Goal: Communication & Community: Answer question/provide support

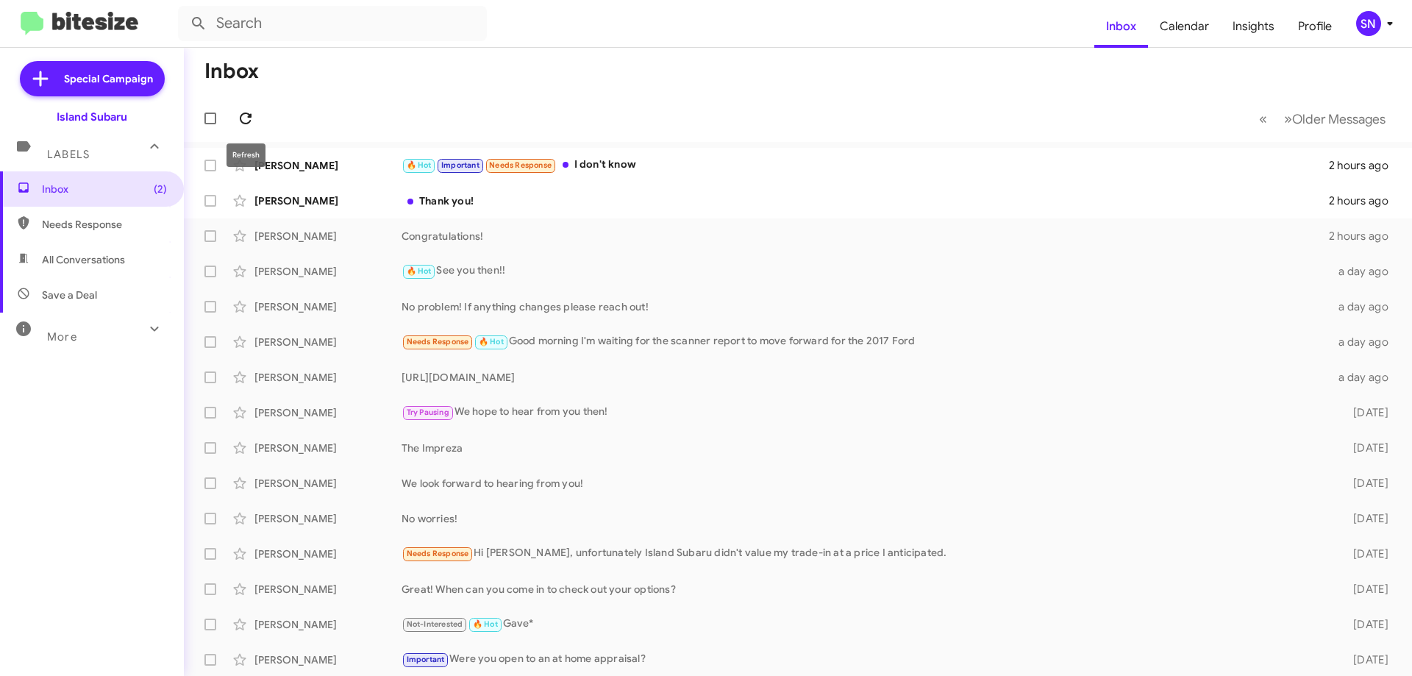
click at [251, 107] on button at bounding box center [245, 118] width 29 height 29
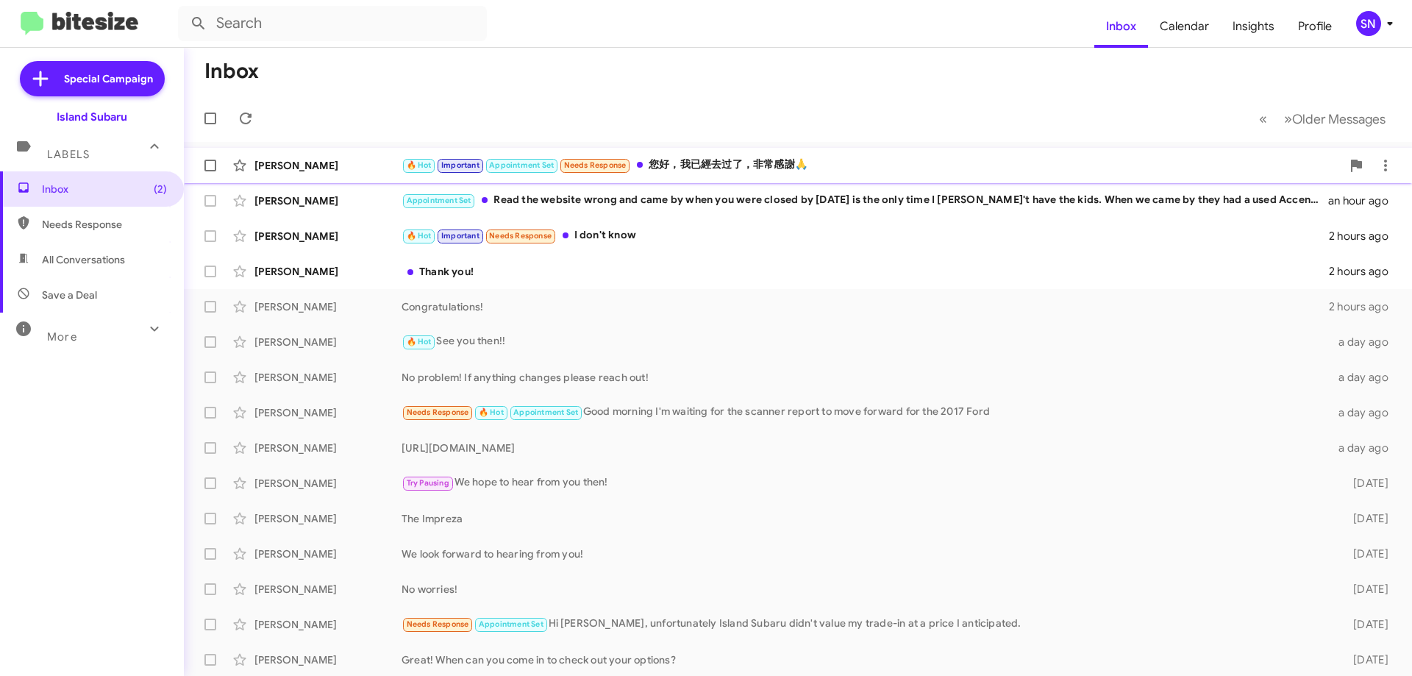
click at [851, 160] on div "🔥 Hot Important Appointment Set Needs Response 您好，我已經去过了，非常感謝🙏" at bounding box center [872, 165] width 940 height 17
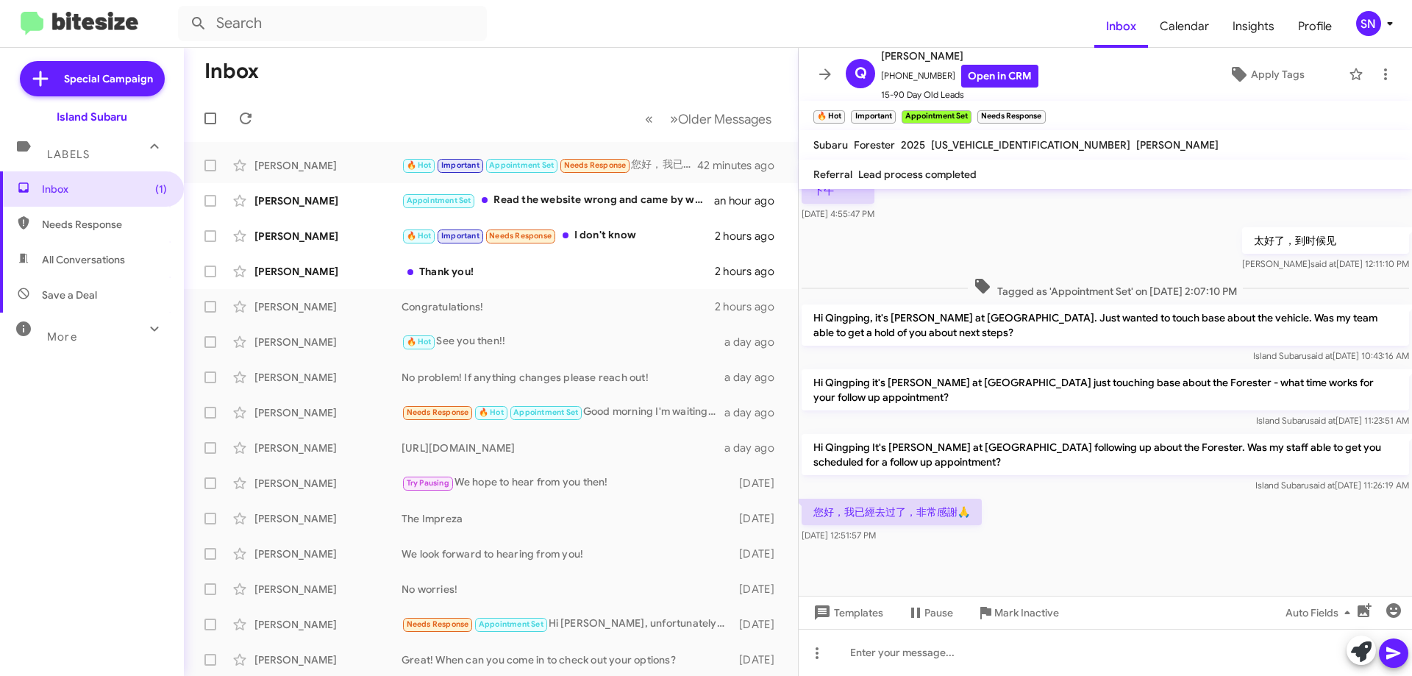
scroll to position [836, 0]
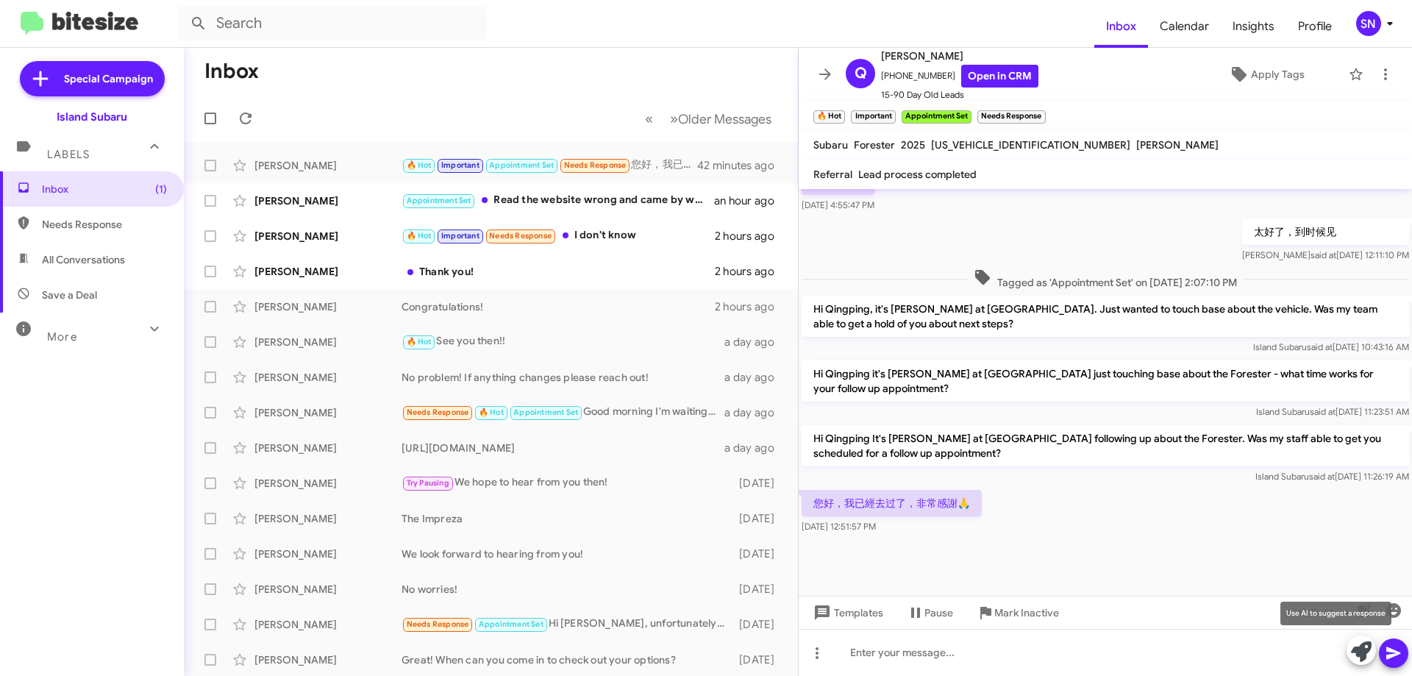
click at [1352, 653] on icon at bounding box center [1361, 651] width 21 height 21
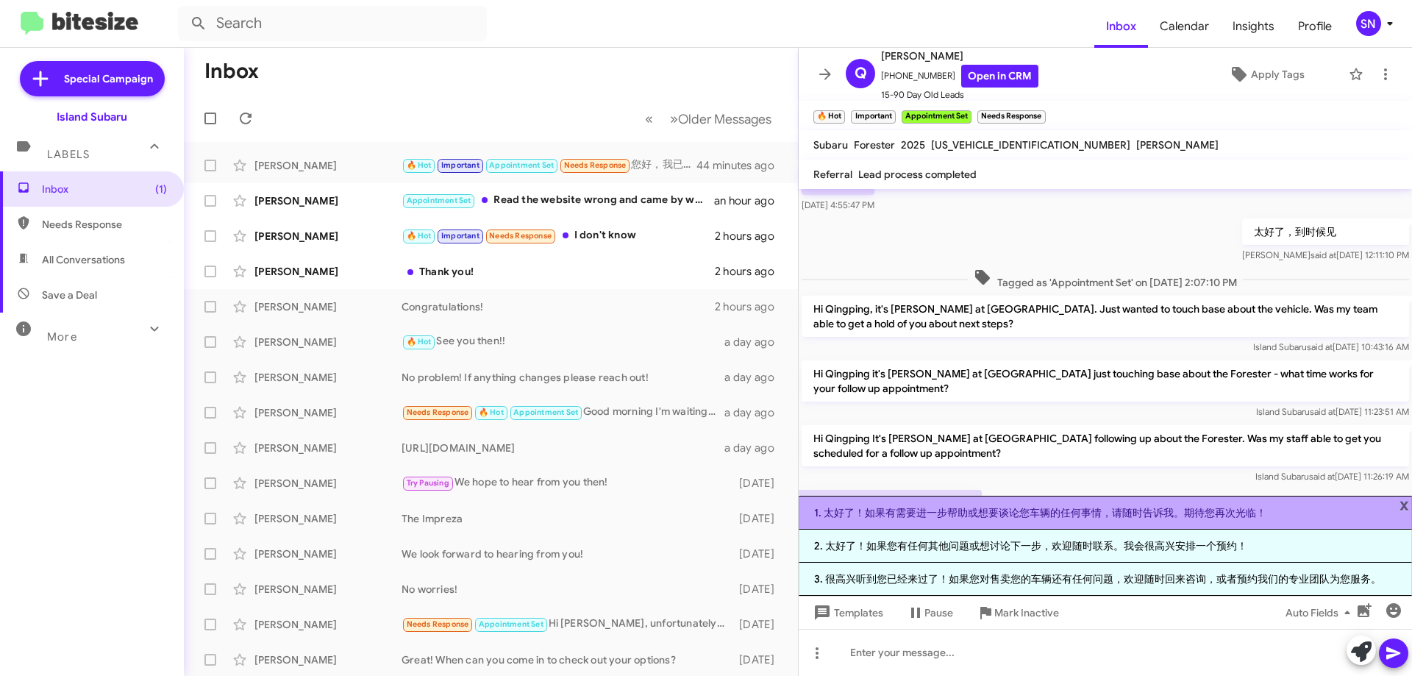
click at [1315, 513] on li "1. 太好了！如果有需要进一步帮助或想要谈论您车辆的任何事情，请随时告诉我。期待您再次光临！" at bounding box center [1106, 513] width 614 height 34
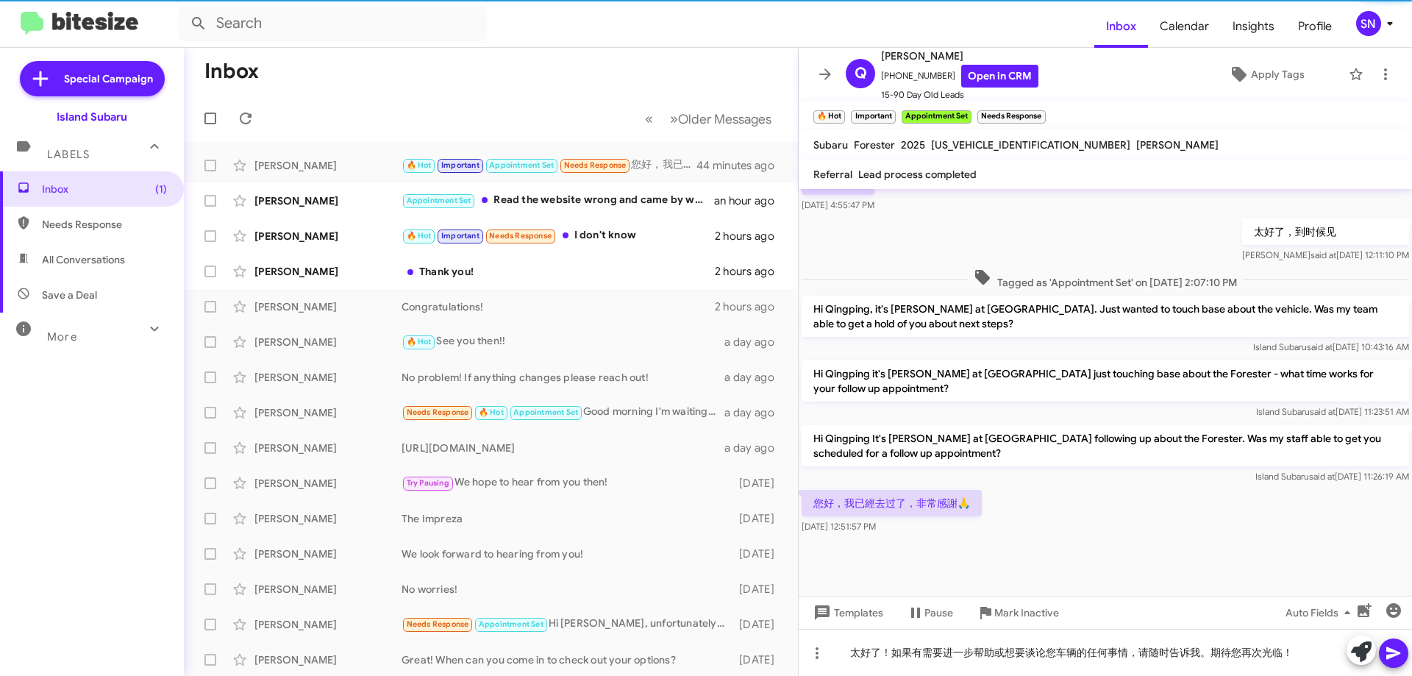
click at [1396, 653] on icon at bounding box center [1394, 653] width 18 height 18
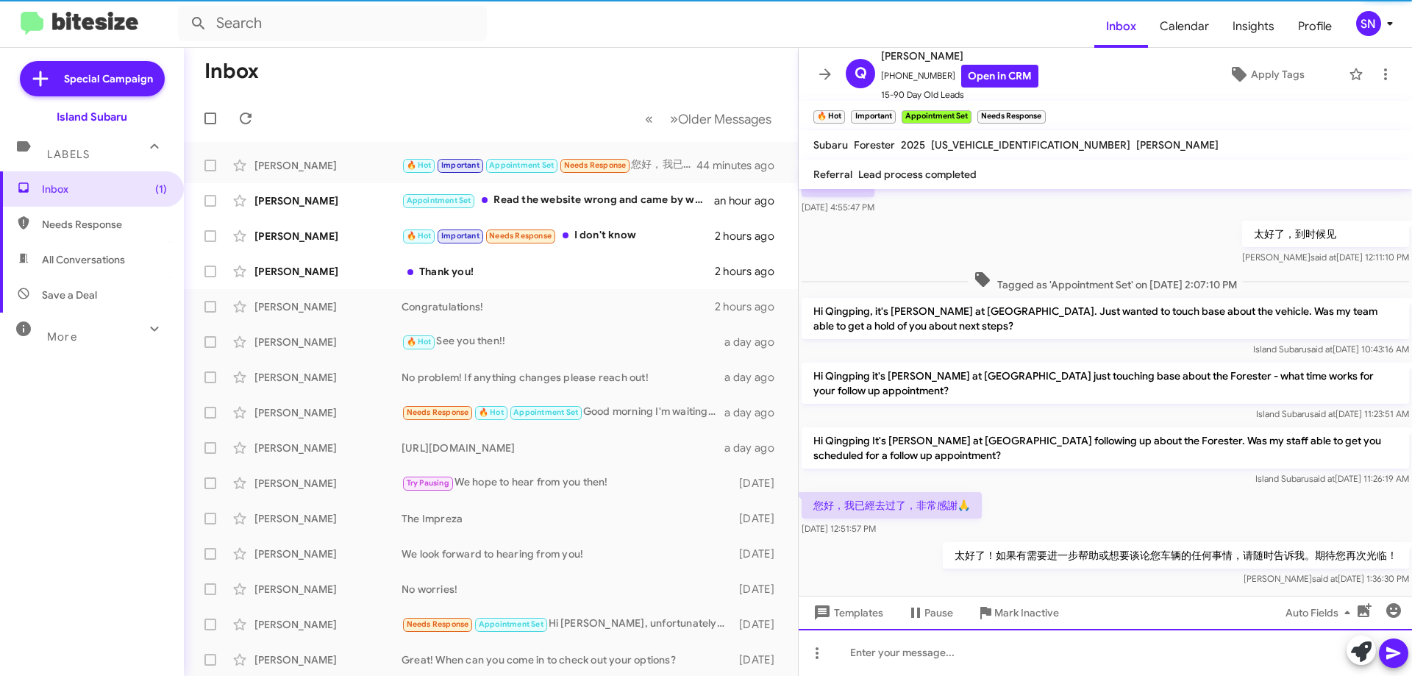
scroll to position [1276, 0]
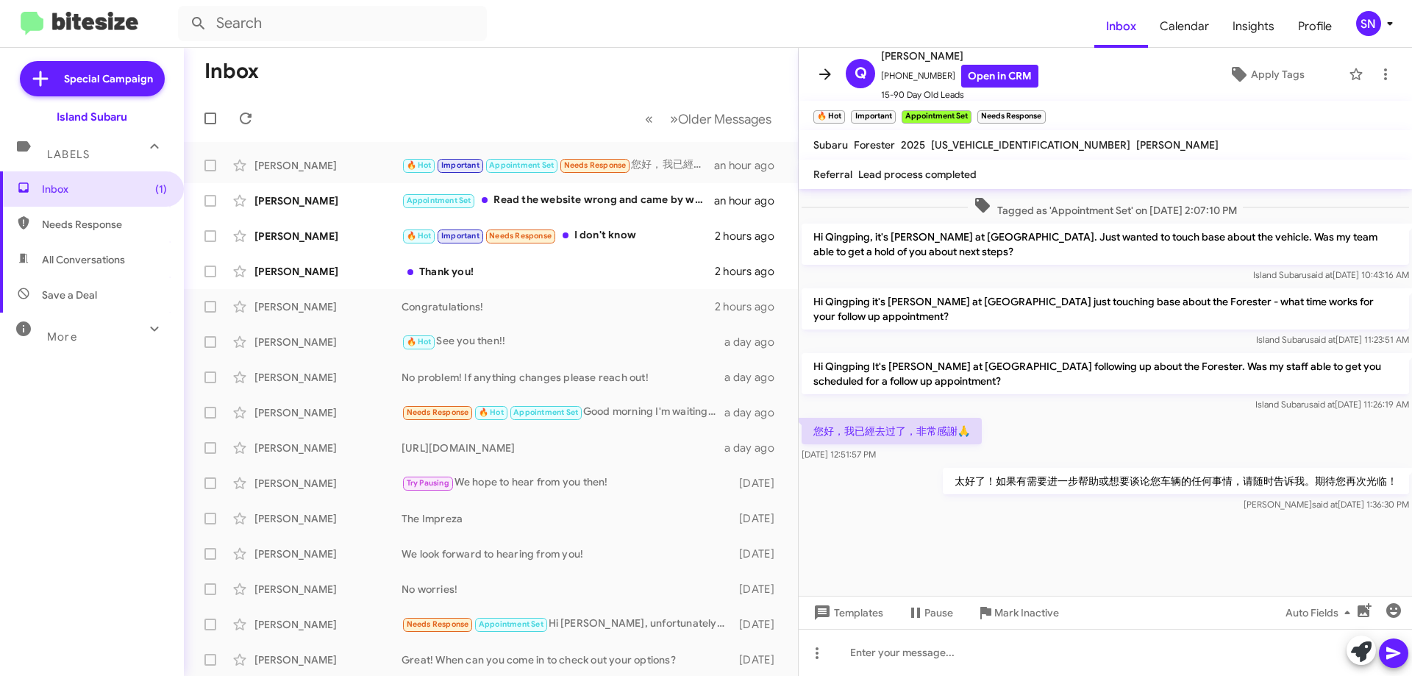
click at [818, 68] on icon at bounding box center [826, 74] width 18 height 18
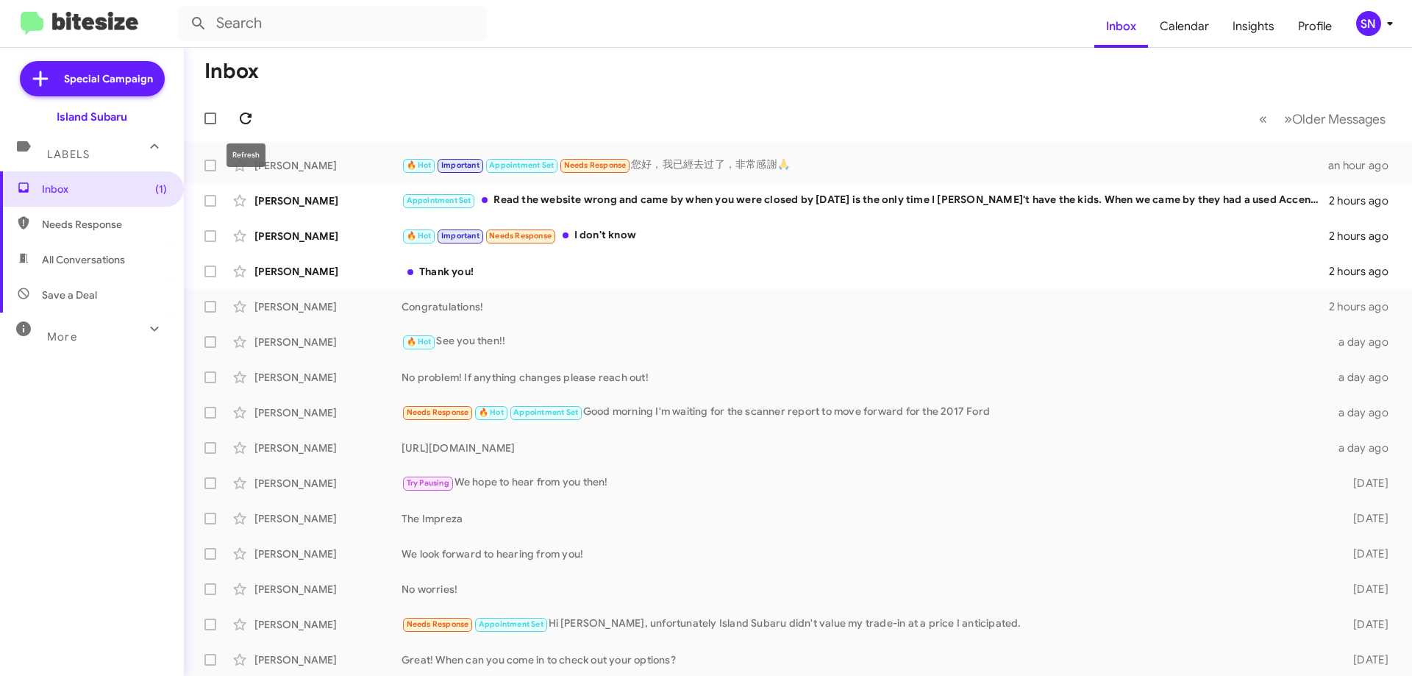
click at [244, 123] on icon at bounding box center [246, 119] width 12 height 12
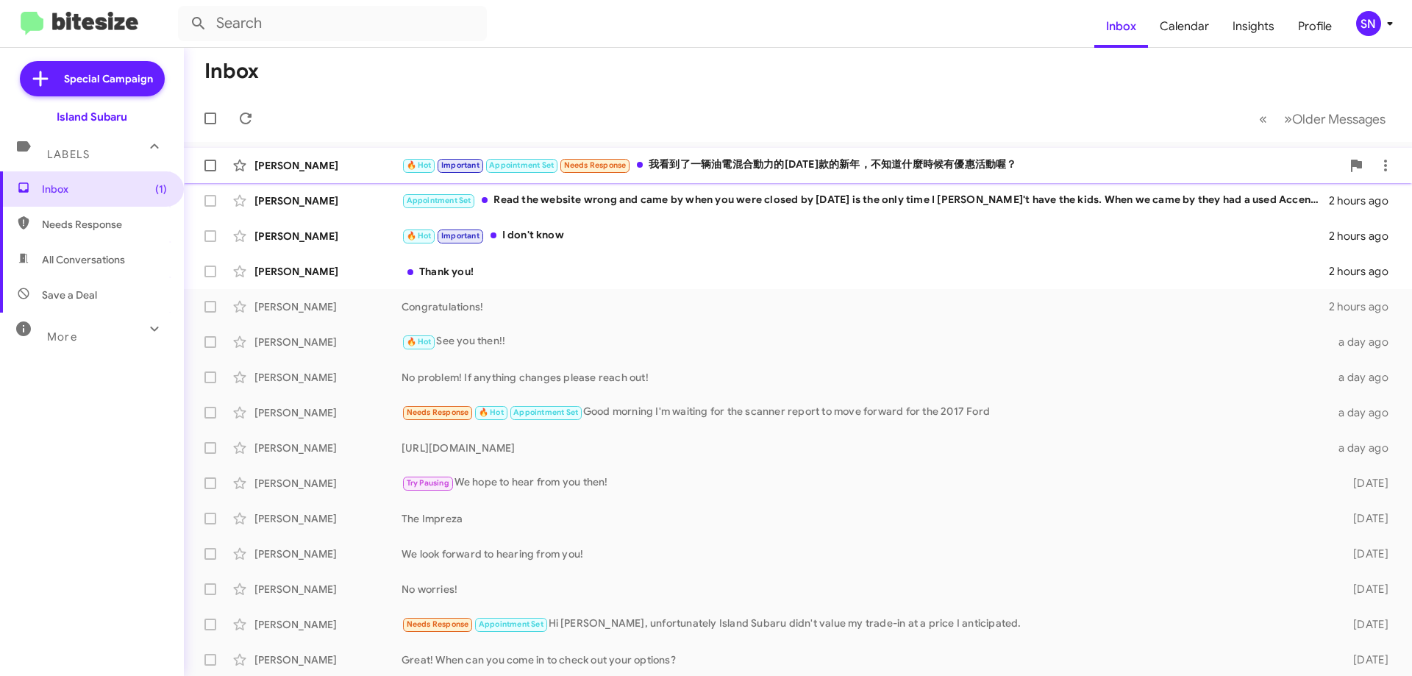
click at [1073, 153] on div "Qingping [PERSON_NAME] 🔥 Hot Important Appointment Set Needs Response 我看到了一辆油電混…" at bounding box center [798, 165] width 1205 height 29
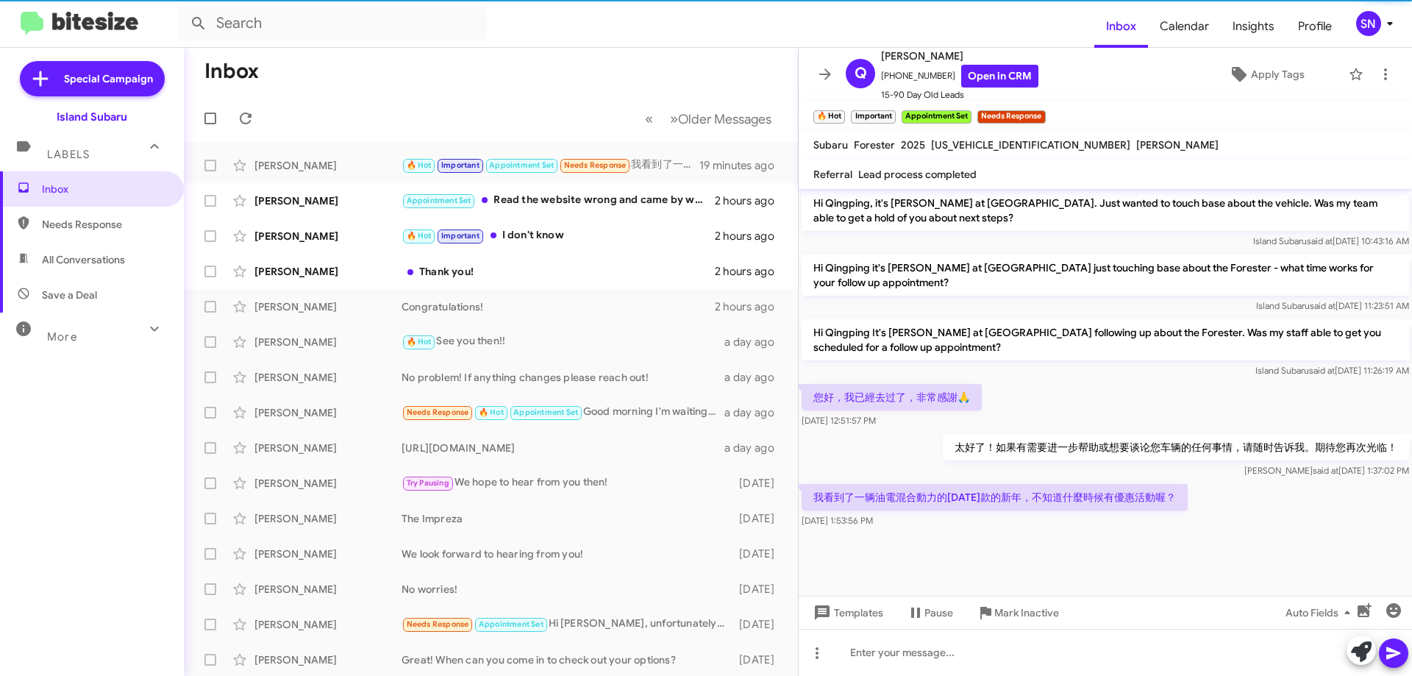
scroll to position [821, 0]
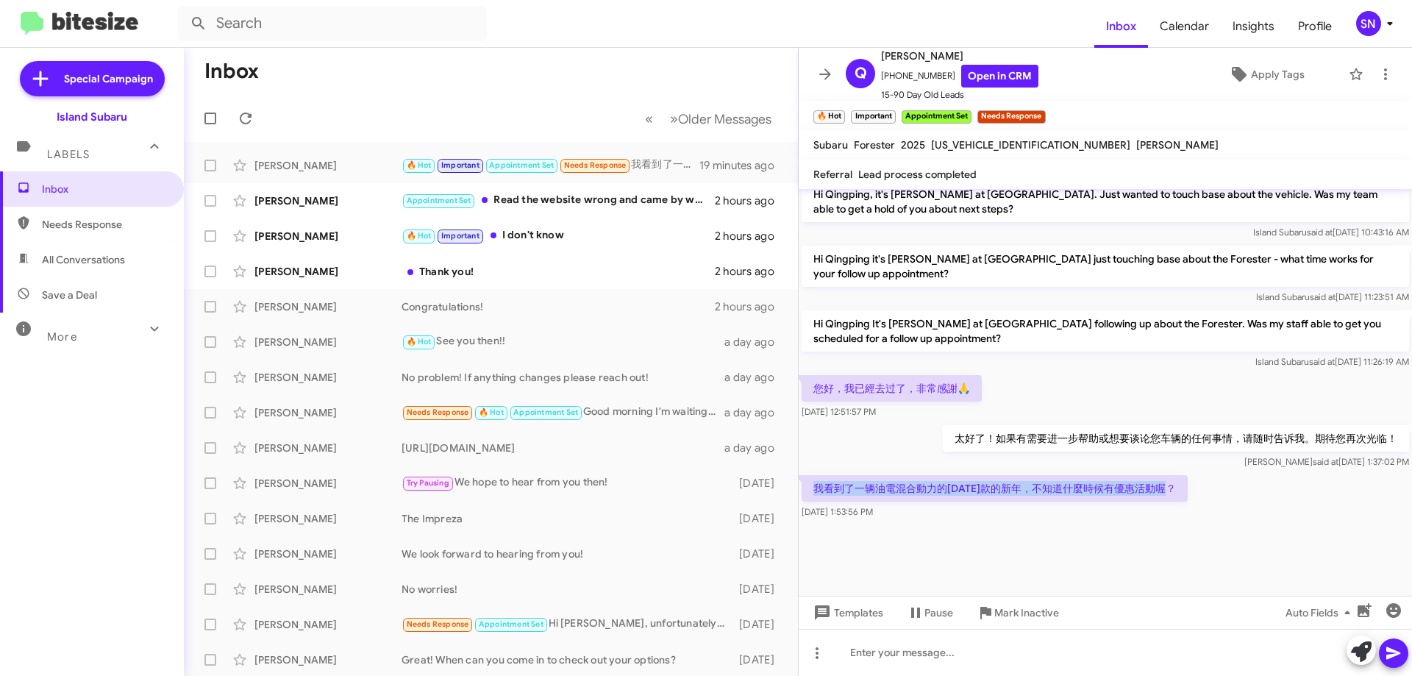
drag, startPoint x: 1178, startPoint y: 490, endPoint x: 822, endPoint y: 495, distance: 355.4
click at [810, 498] on p "我看到了一辆油電混合動力的[DATE]款的新年，不知道什麼時候有優惠活動喔？" at bounding box center [995, 488] width 386 height 26
copy p "我看到了一辆油電混合動力的[DATE]款的新年，不知道什麼時候有優惠活動喔？"
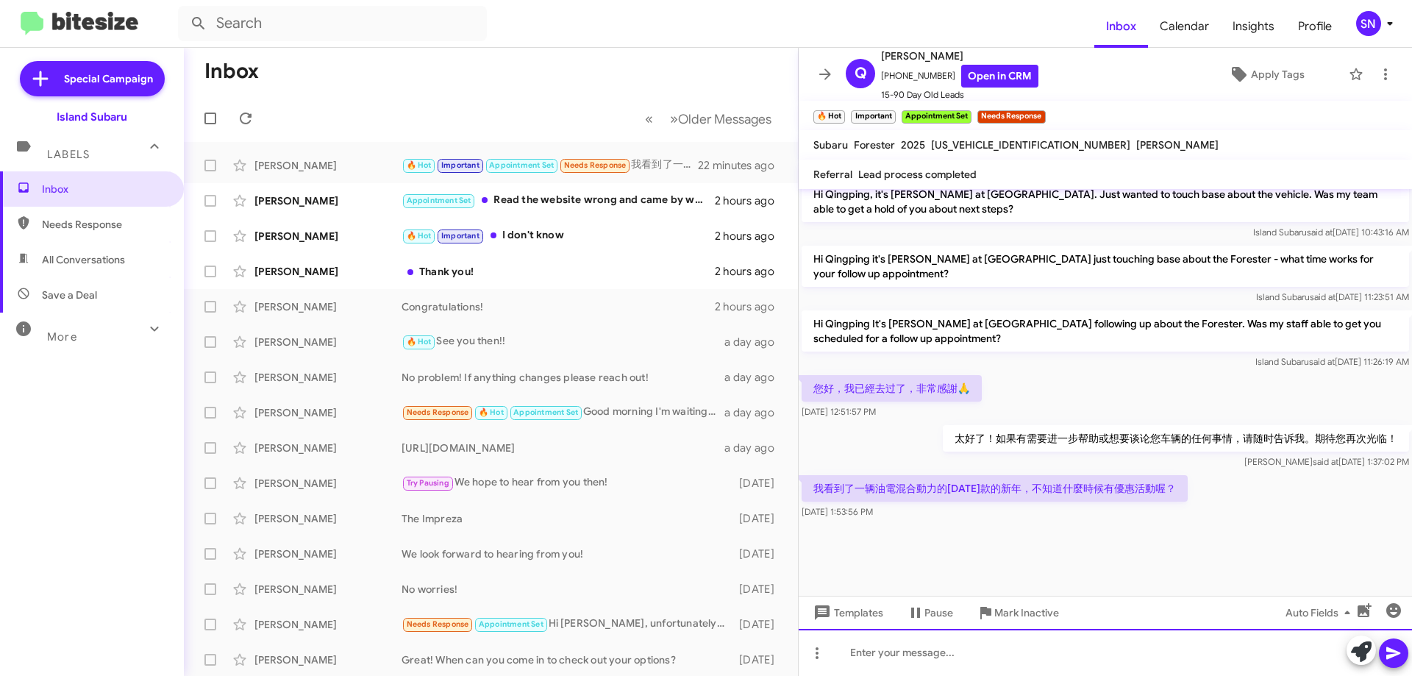
paste div
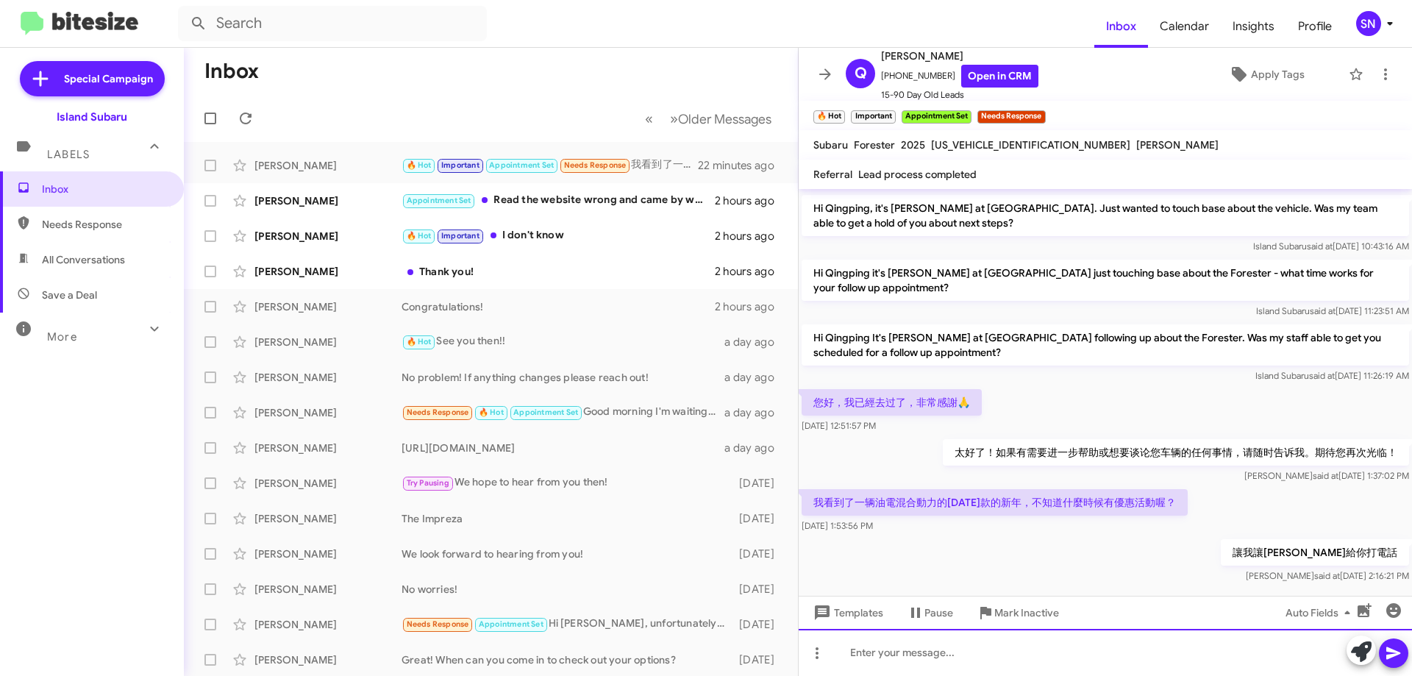
scroll to position [1368, 0]
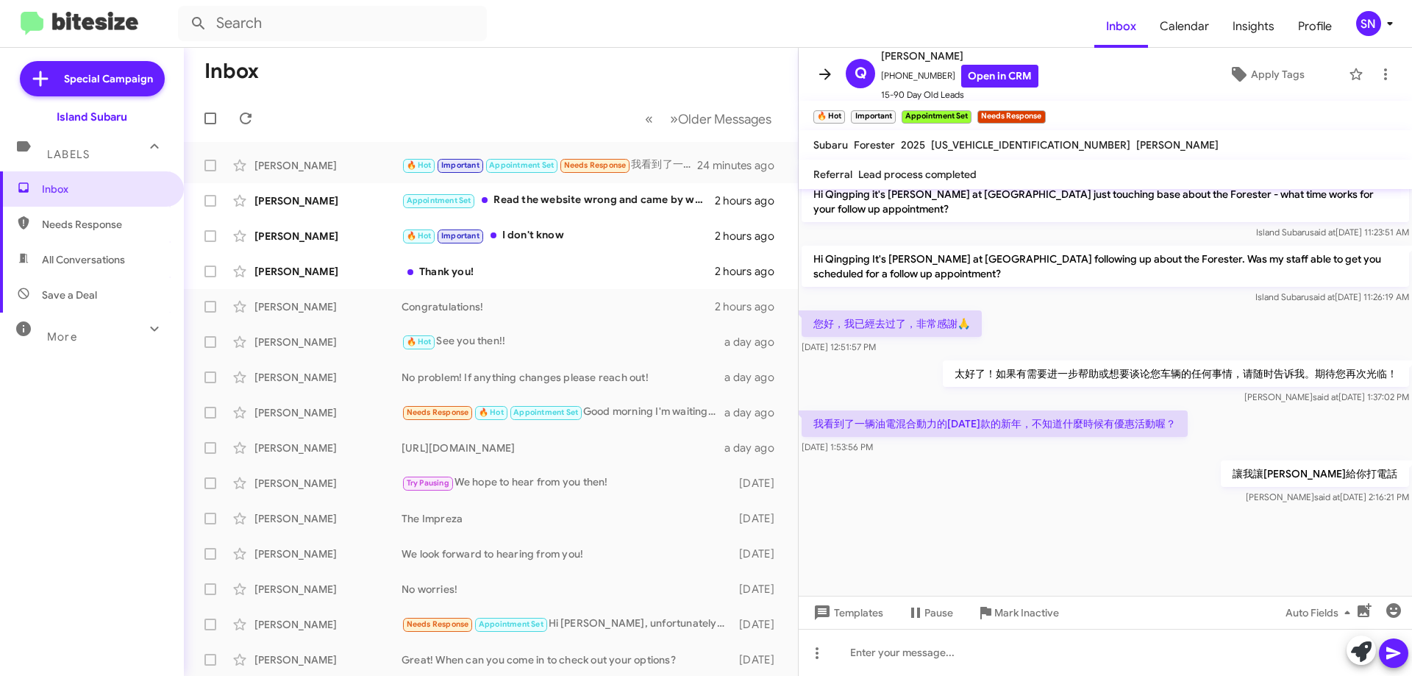
click at [817, 77] on icon at bounding box center [826, 74] width 18 height 18
